Goal: Transaction & Acquisition: Subscribe to service/newsletter

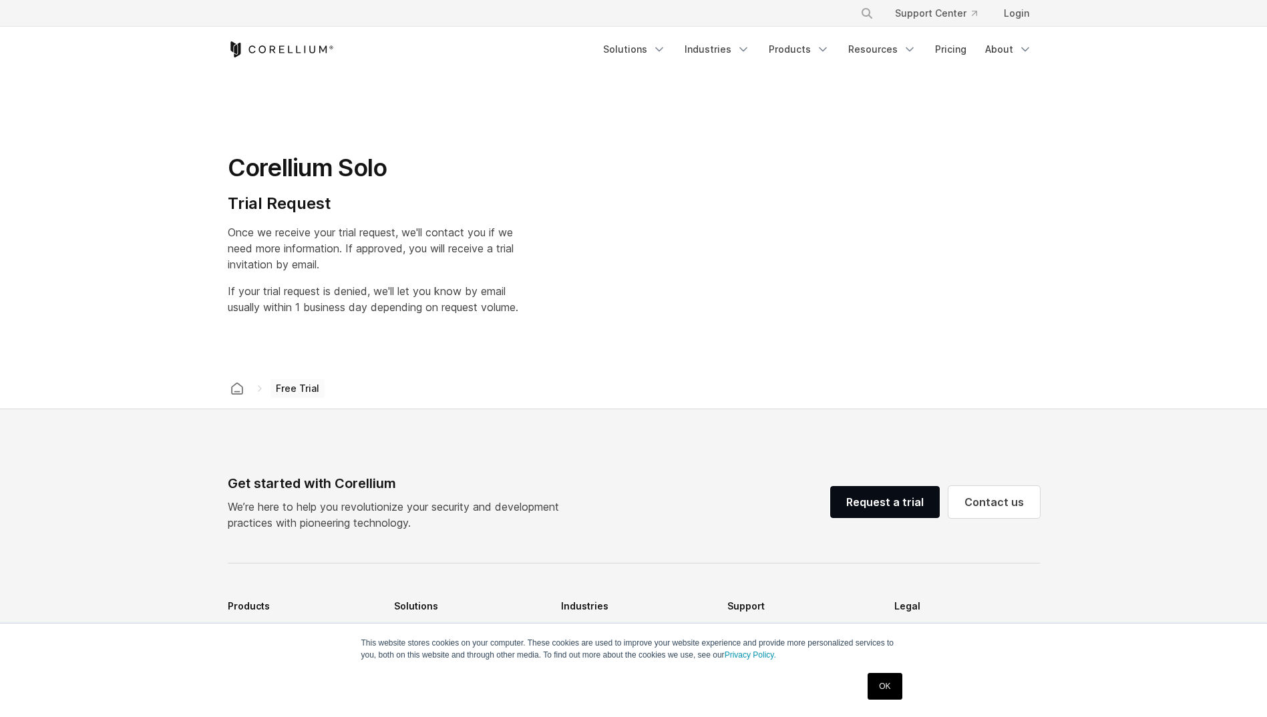
select select "**"
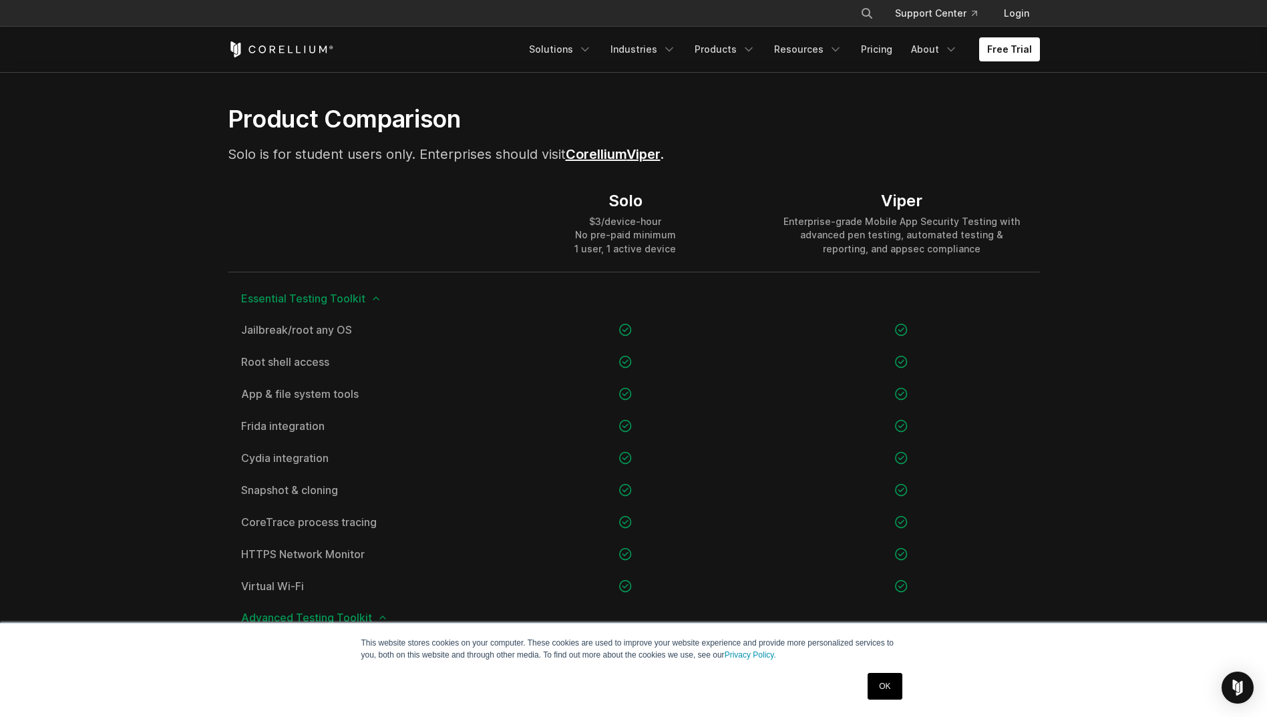
scroll to position [935, 0]
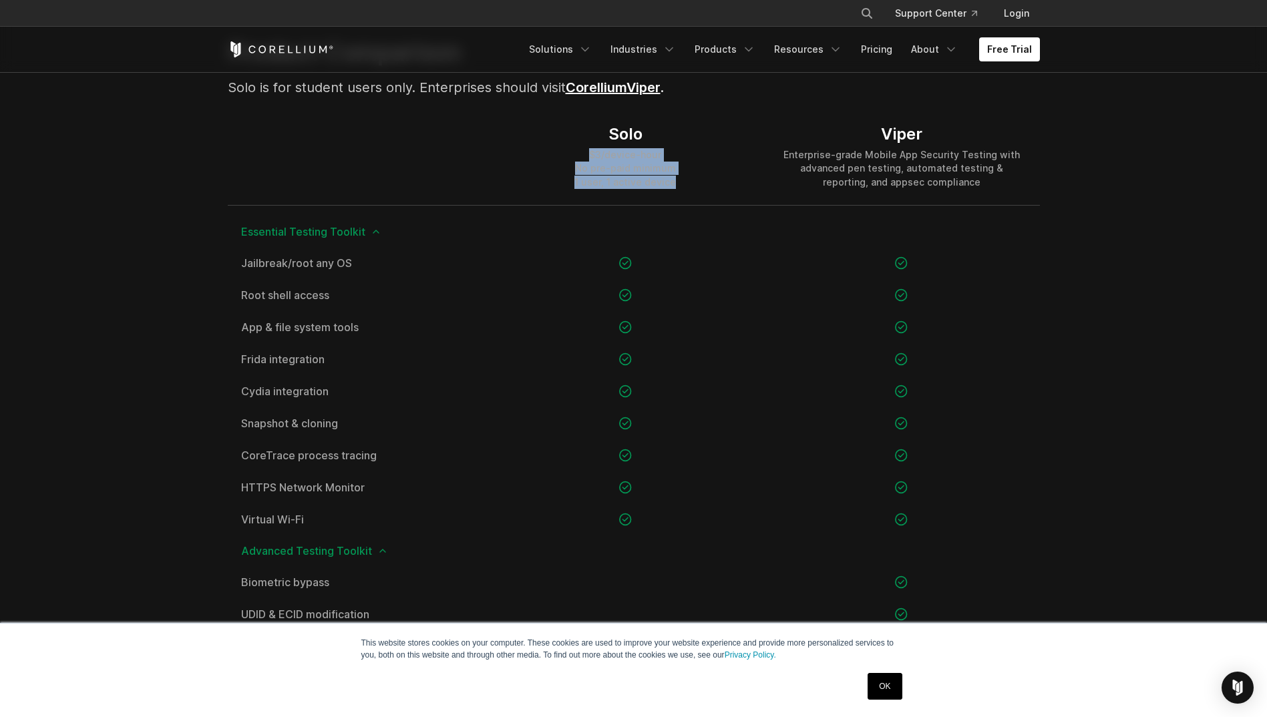
drag, startPoint x: 678, startPoint y: 200, endPoint x: 568, endPoint y: 160, distance: 117.9
click at [578, 154] on div "Solo $3/device-hour No pre-paid minimum 1 user, 1 active device" at bounding box center [625, 156] width 276 height 96
